Goal: Information Seeking & Learning: Find specific fact

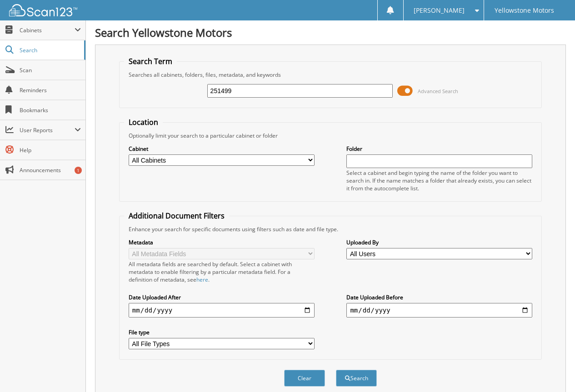
click at [260, 91] on input "251499" at bounding box center [300, 91] width 186 height 14
type input "250491"
click at [336, 370] on button "Search" at bounding box center [356, 378] width 41 height 17
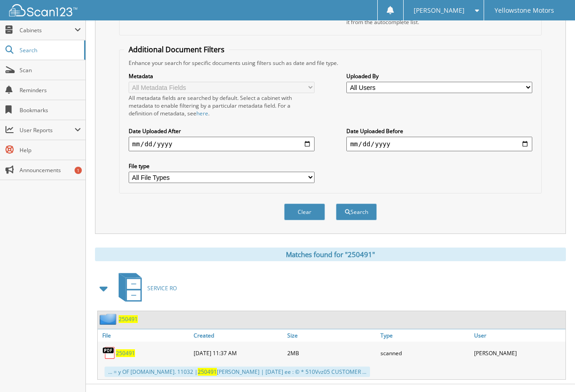
scroll to position [182, 0]
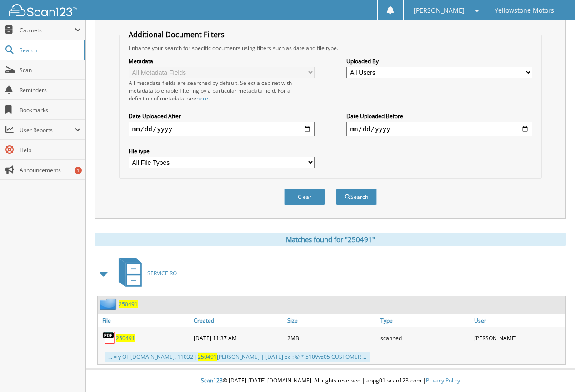
click at [117, 340] on span "250491" at bounding box center [125, 338] width 19 height 8
